Goal: Task Accomplishment & Management: Use online tool/utility

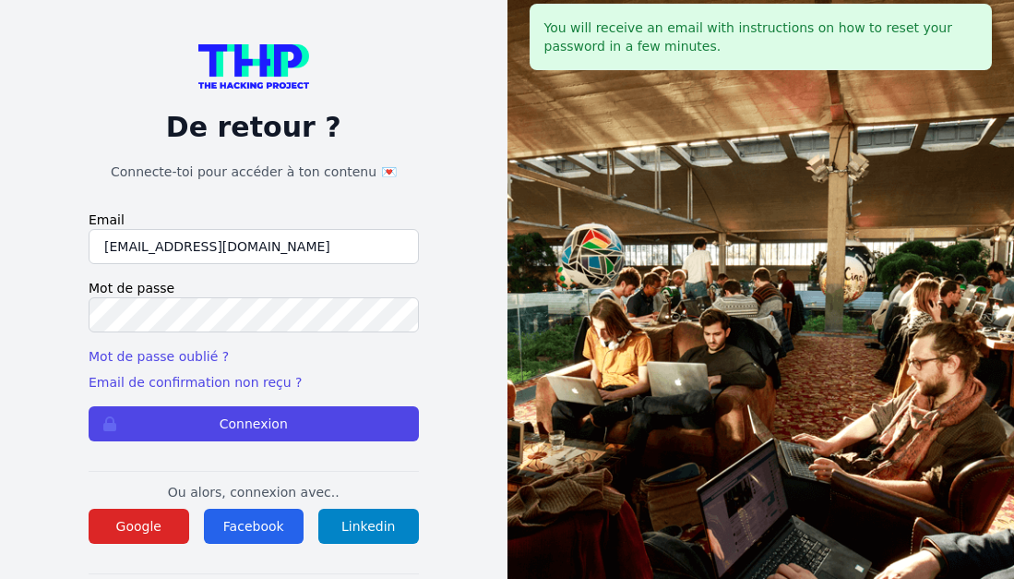
click at [264, 71] on img at bounding box center [253, 66] width 111 height 44
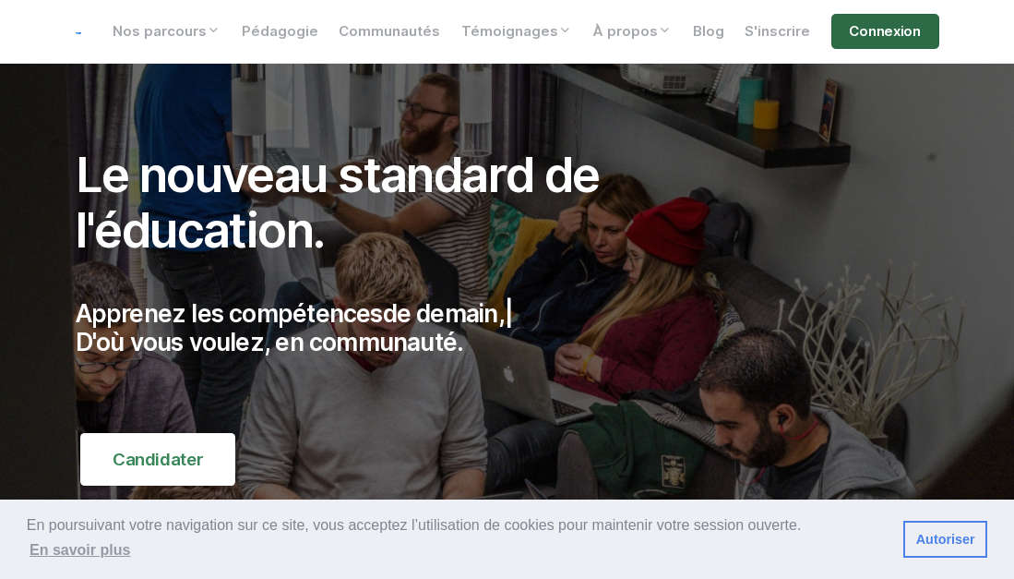
click at [848, 39] on link "Connexion" at bounding box center [886, 31] width 108 height 35
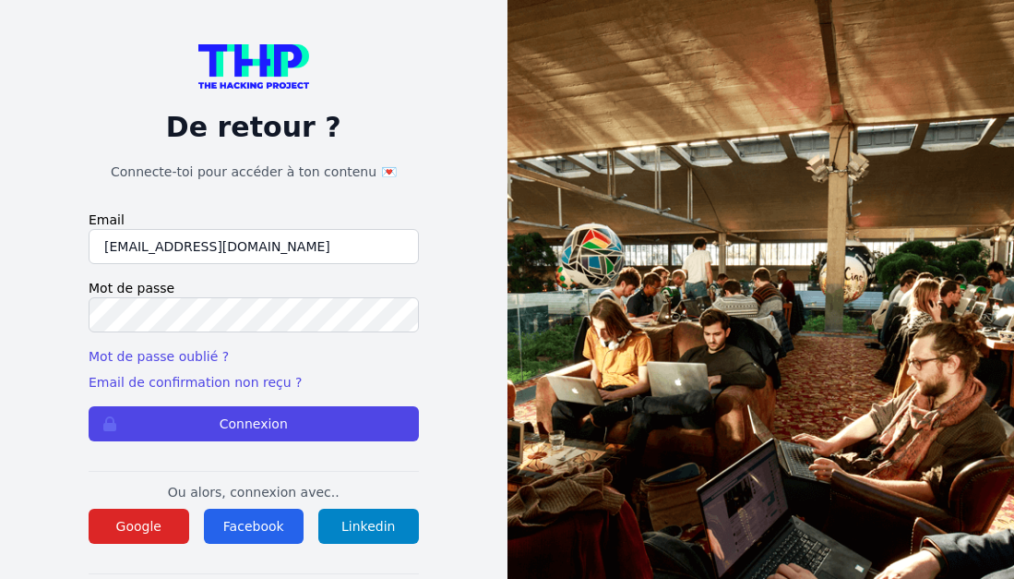
click at [265, 247] on input "mulezig2014@outlook.fr" at bounding box center [254, 246] width 330 height 35
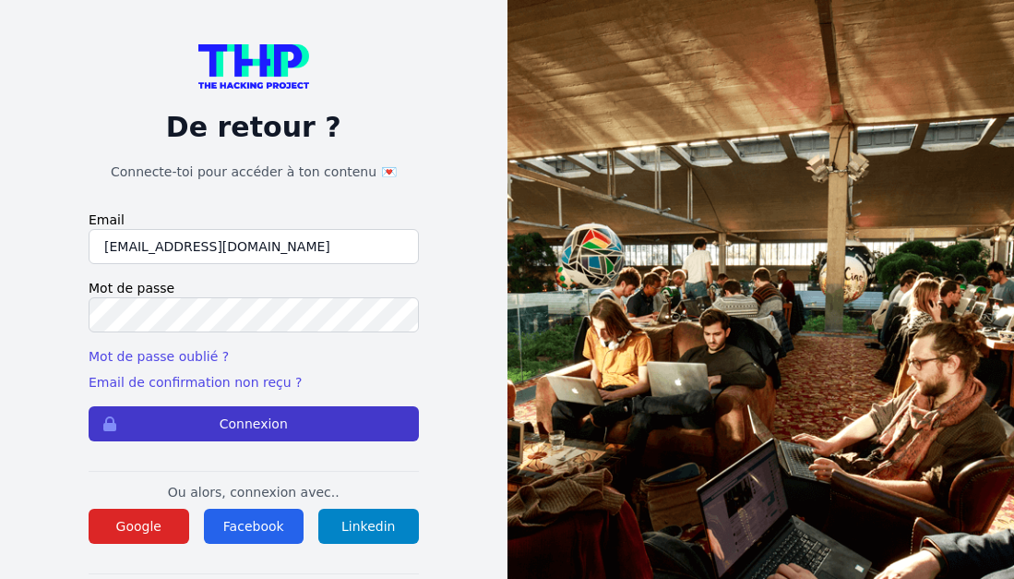
type input "[EMAIL_ADDRESS][DOMAIN_NAME]"
click at [198, 426] on button "Connexion" at bounding box center [254, 423] width 330 height 35
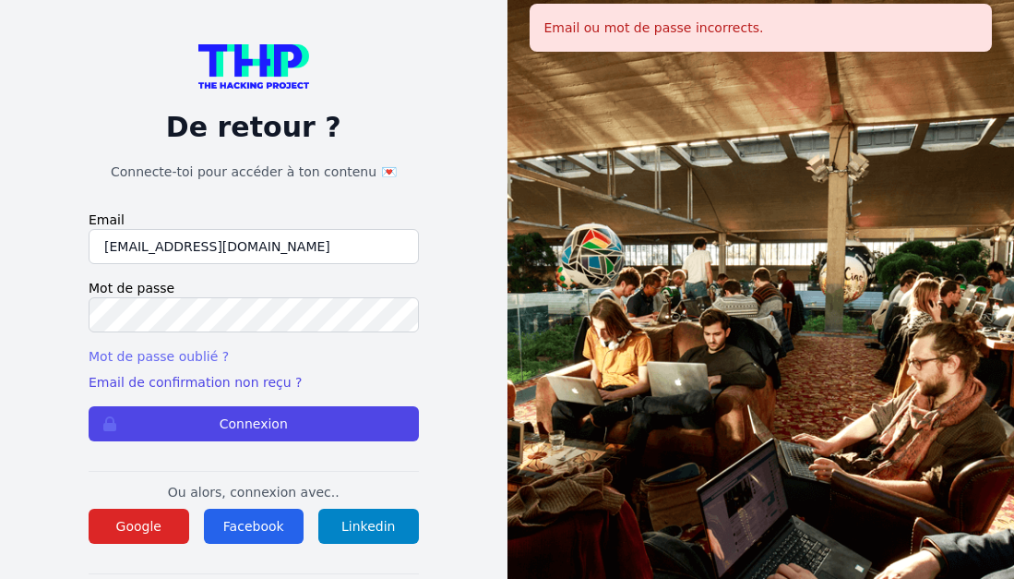
click at [178, 357] on link "Mot de passe oublié ?" at bounding box center [159, 356] width 140 height 15
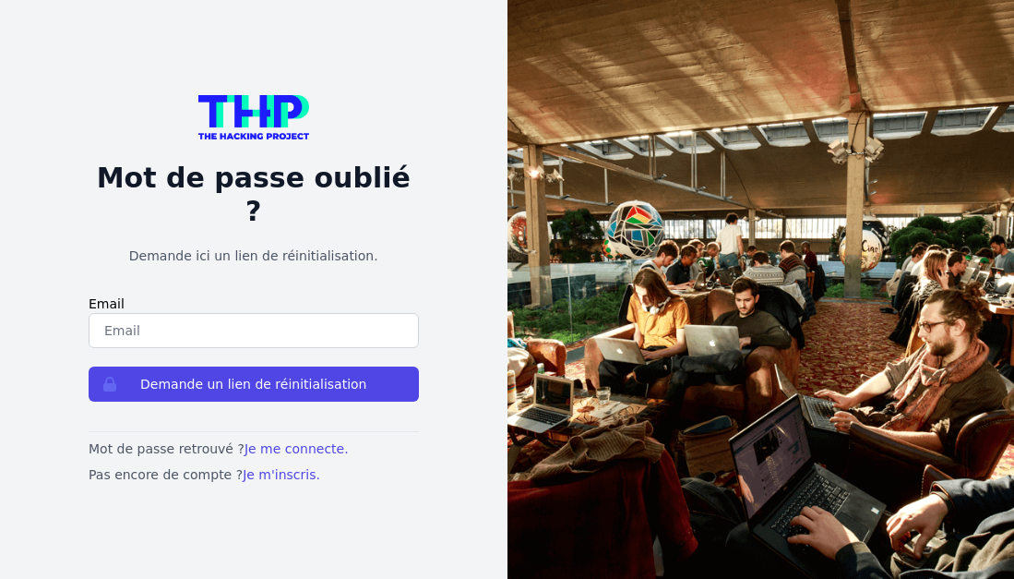
click at [185, 313] on input "email" at bounding box center [254, 330] width 330 height 35
type input "[EMAIL_ADDRESS][DOMAIN_NAME]"
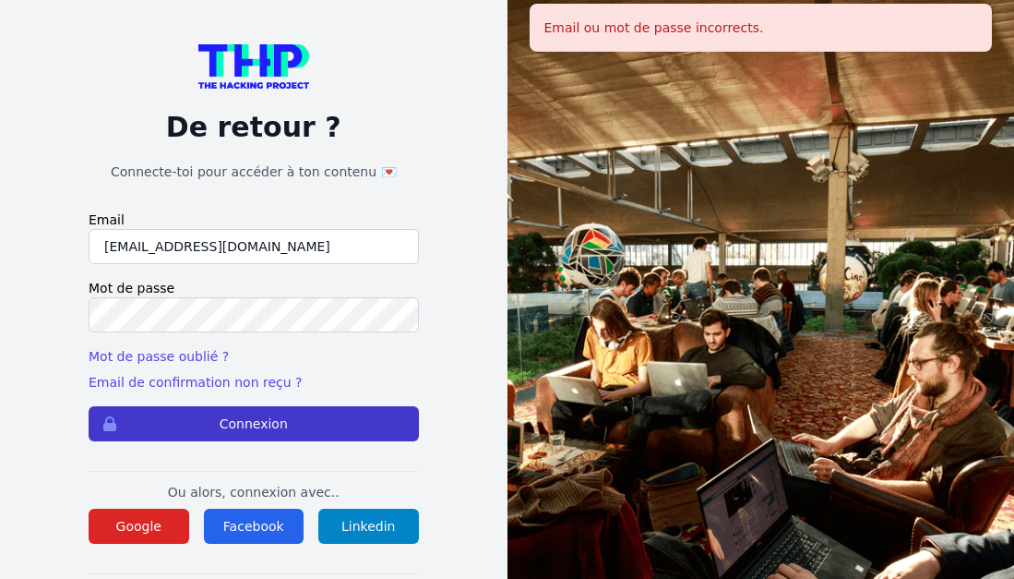
click at [195, 419] on button "Connexion" at bounding box center [254, 423] width 330 height 35
click at [236, 423] on button "Connexion" at bounding box center [254, 423] width 330 height 35
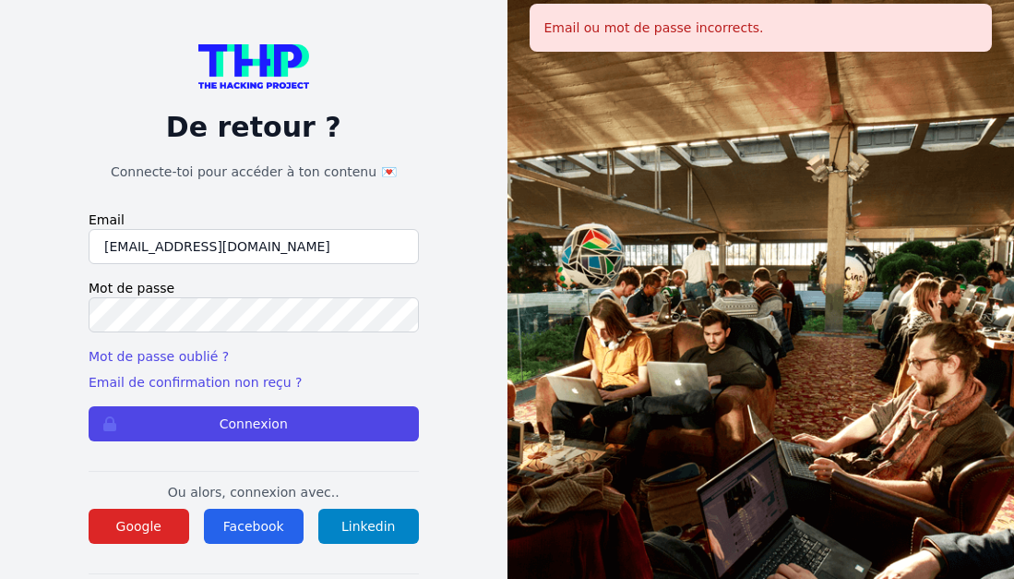
click at [265, 60] on img at bounding box center [253, 66] width 111 height 44
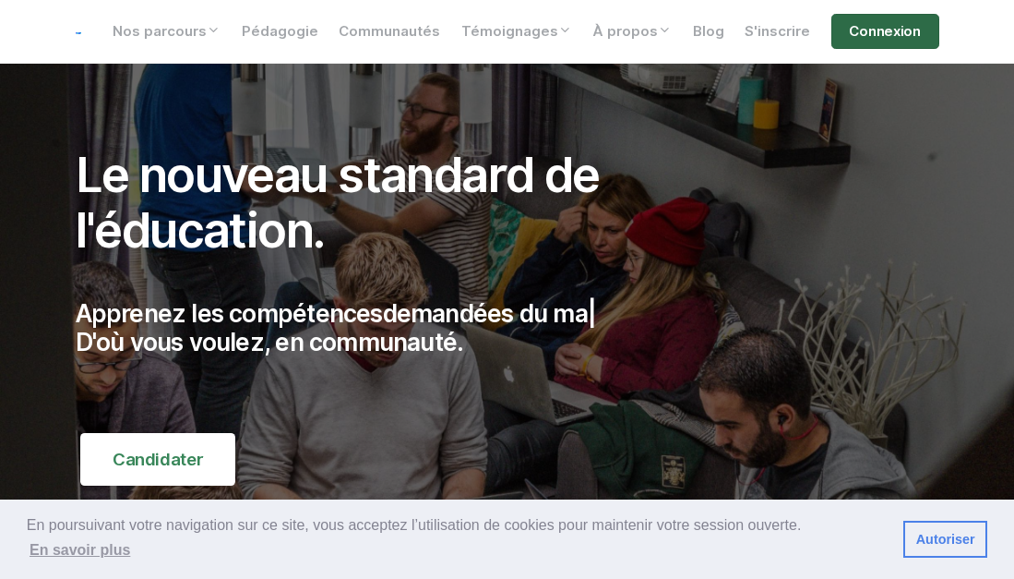
click at [871, 33] on link "Connexion" at bounding box center [886, 31] width 108 height 35
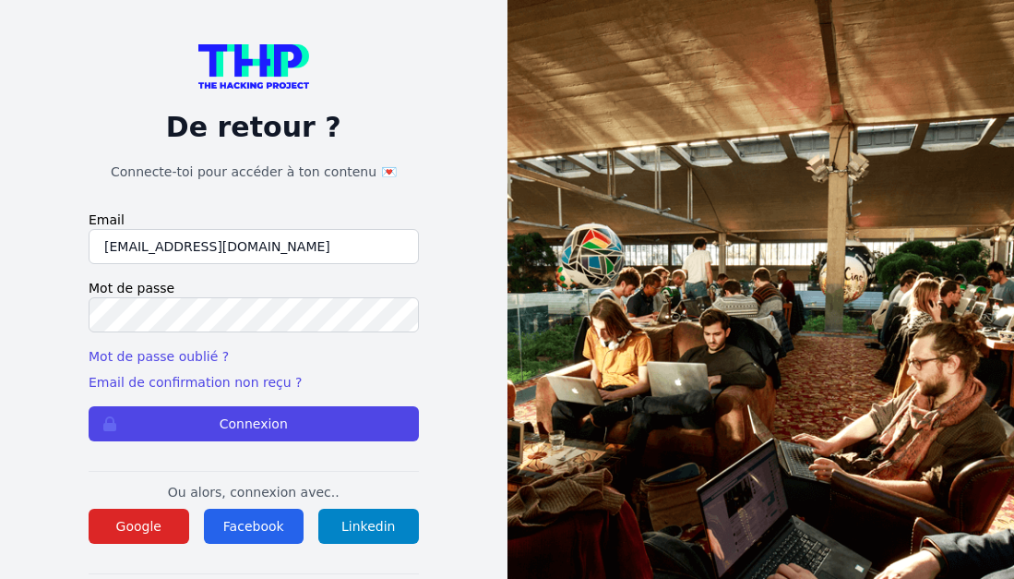
type input "[EMAIL_ADDRESS][DOMAIN_NAME]"
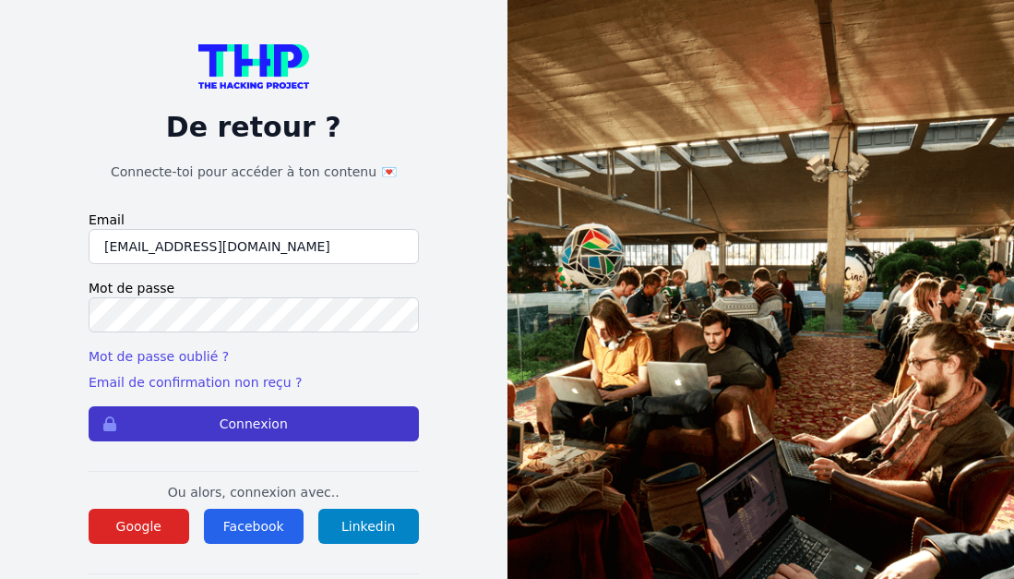
click at [167, 417] on button "Connexion" at bounding box center [254, 423] width 330 height 35
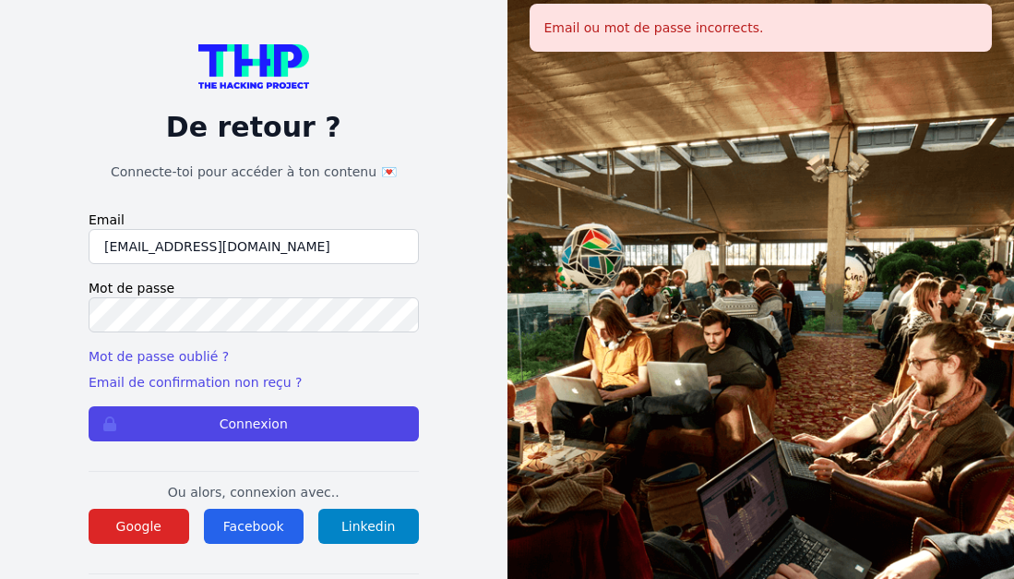
click at [167, 417] on button "Connexion" at bounding box center [254, 423] width 330 height 35
click at [89, 406] on button "Connexion" at bounding box center [254, 423] width 330 height 35
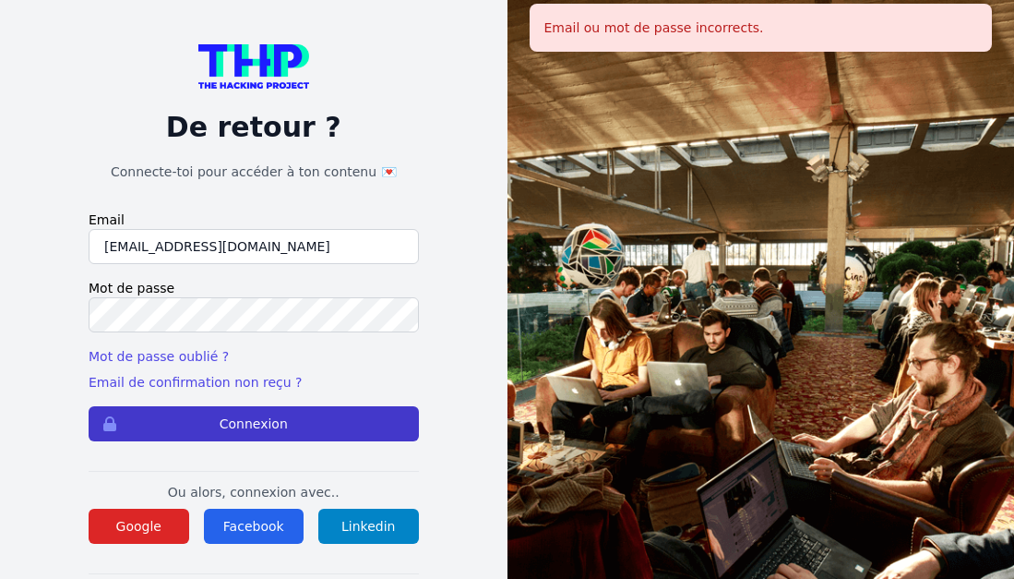
click at [318, 411] on button "Connexion" at bounding box center [254, 423] width 330 height 35
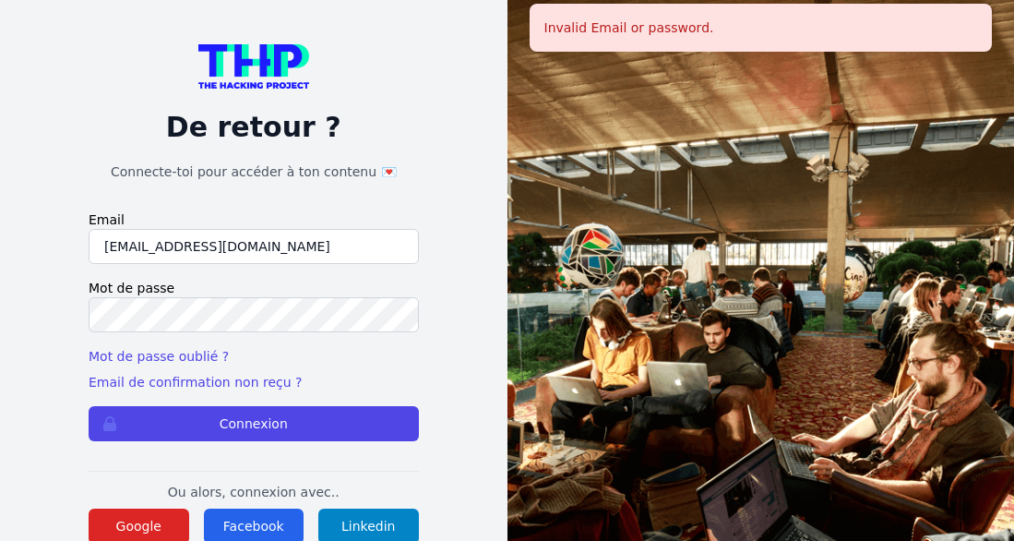
click at [245, 246] on input "kaba38@hotmail.fr" at bounding box center [254, 246] width 330 height 35
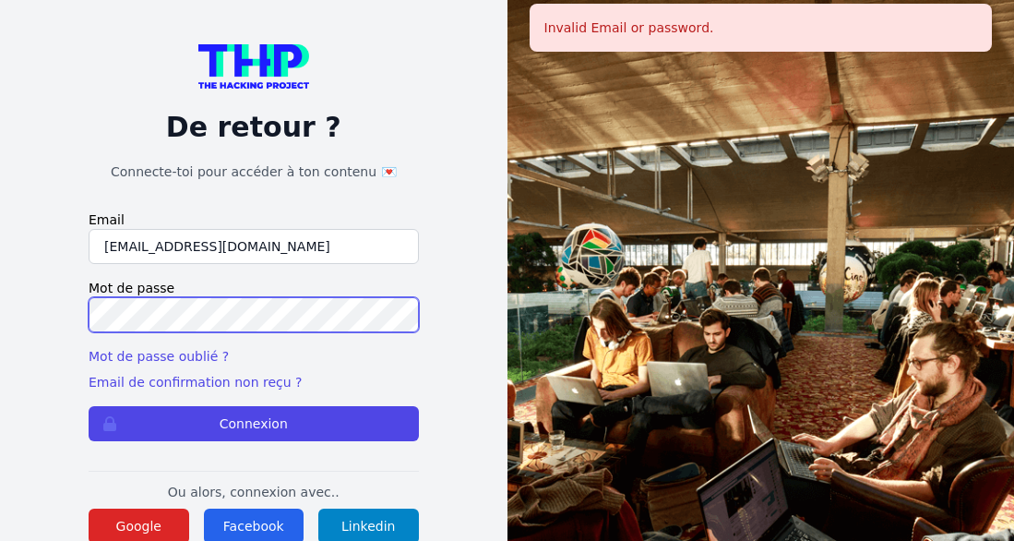
click at [89, 406] on button "Connexion" at bounding box center [254, 423] width 330 height 35
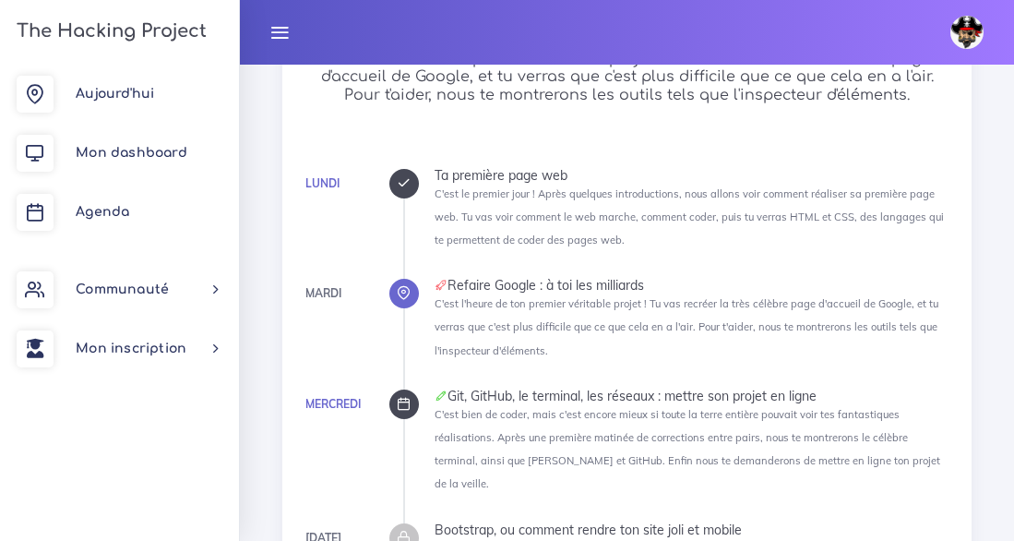
scroll to position [2270, 0]
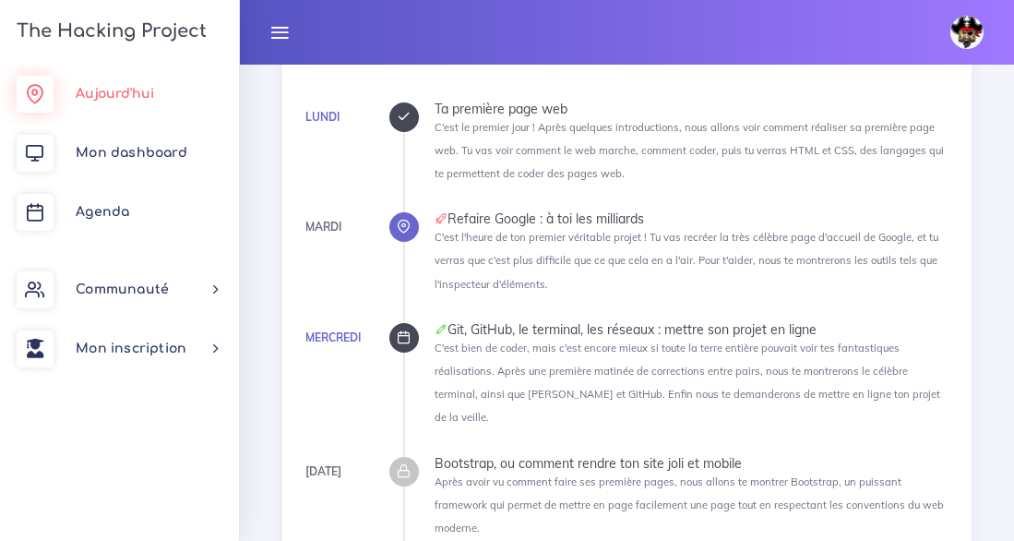
click at [157, 102] on link "Aujourd'hui" at bounding box center [119, 94] width 239 height 59
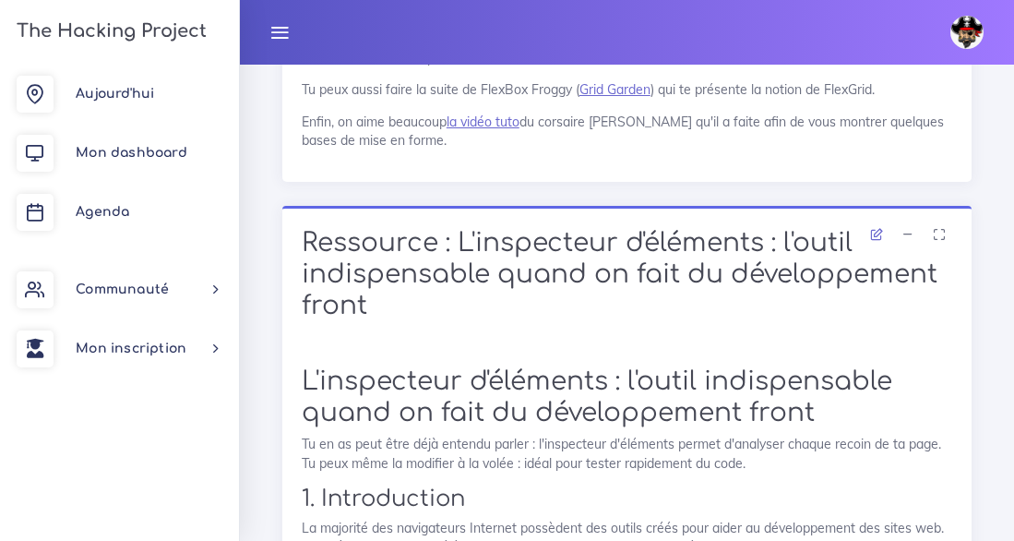
scroll to position [12928, 0]
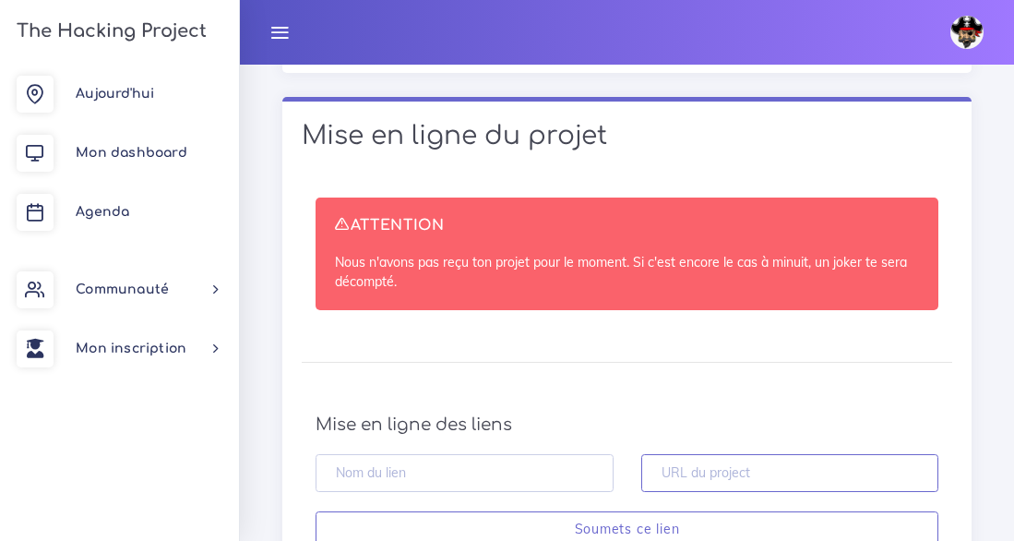
click at [702, 454] on input "text" at bounding box center [791, 473] width 298 height 38
paste input "https://github.com/kabamamadyarafan-collab/projet_google.git"
type input "h"
paste input "https://github.com/kabamamadyarafan-collab/projet_google.git"
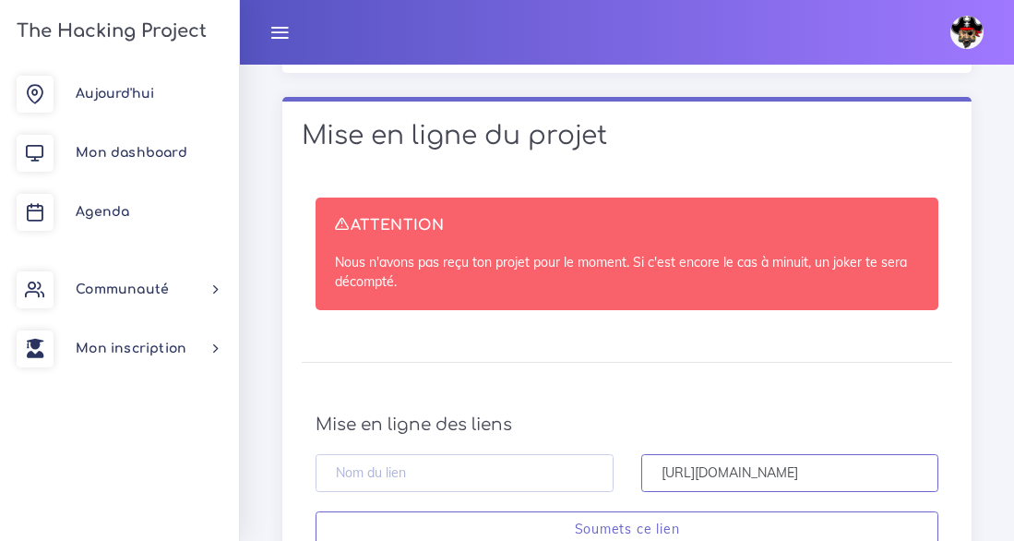
scroll to position [0, 119]
type input "https://github.com/kabamamadyarafan-collab/projet_google.git"
click at [522, 454] on input "text" at bounding box center [465, 473] width 298 height 38
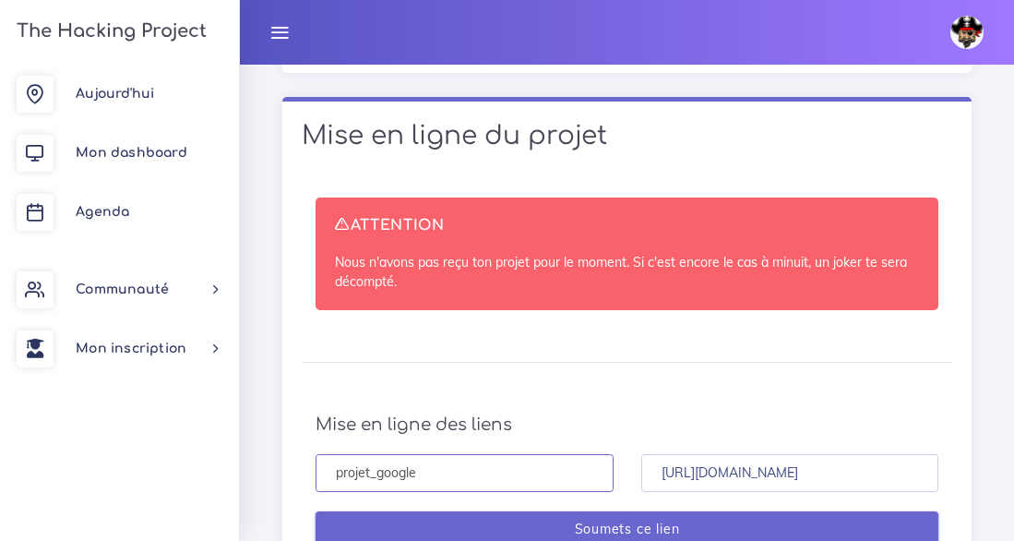
type input "projet_google"
click at [620, 511] on input "Soumets ce lien" at bounding box center [627, 530] width 623 height 38
